Goal: Task Accomplishment & Management: Manage account settings

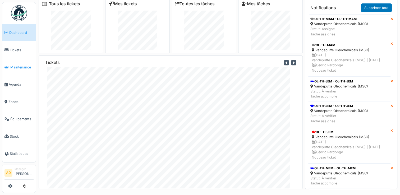
scroll to position [5, 0]
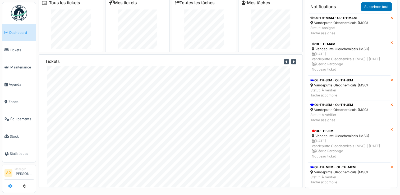
click at [11, 187] on icon at bounding box center [10, 186] width 4 height 4
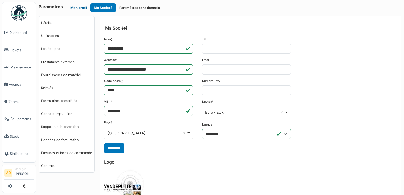
click at [72, 6] on button "Mon profil" at bounding box center [79, 7] width 24 height 9
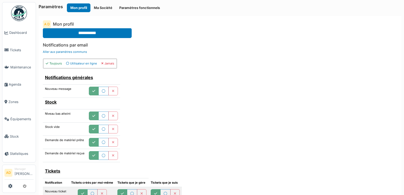
scroll to position [132, 0]
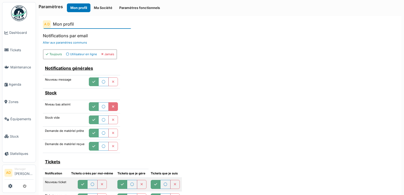
click at [112, 106] on icon "button" at bounding box center [113, 106] width 3 height 3
click at [113, 120] on button "button" at bounding box center [113, 119] width 10 height 9
click at [114, 129] on button "button" at bounding box center [113, 133] width 10 height 9
click at [114, 143] on button "button" at bounding box center [113, 146] width 10 height 9
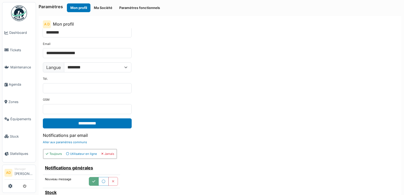
scroll to position [28, 0]
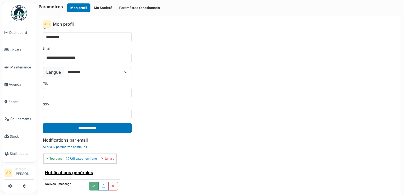
click at [56, 146] on link "Aller aux paramètres communs" at bounding box center [65, 147] width 44 height 4
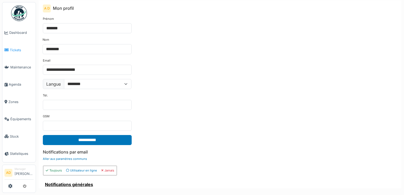
click at [11, 49] on span "Tickets" at bounding box center [22, 50] width 24 height 5
